Goal: Information Seeking & Learning: Learn about a topic

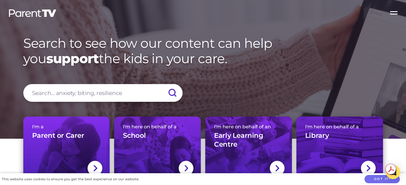
click at [56, 139] on div "I'm a Parent or Carer" at bounding box center [66, 134] width 69 height 21
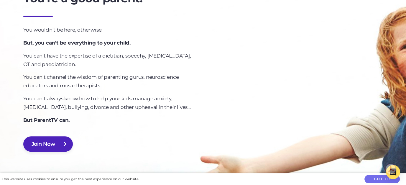
scroll to position [413, 0]
